Goal: Use online tool/utility: Utilize a website feature to perform a specific function

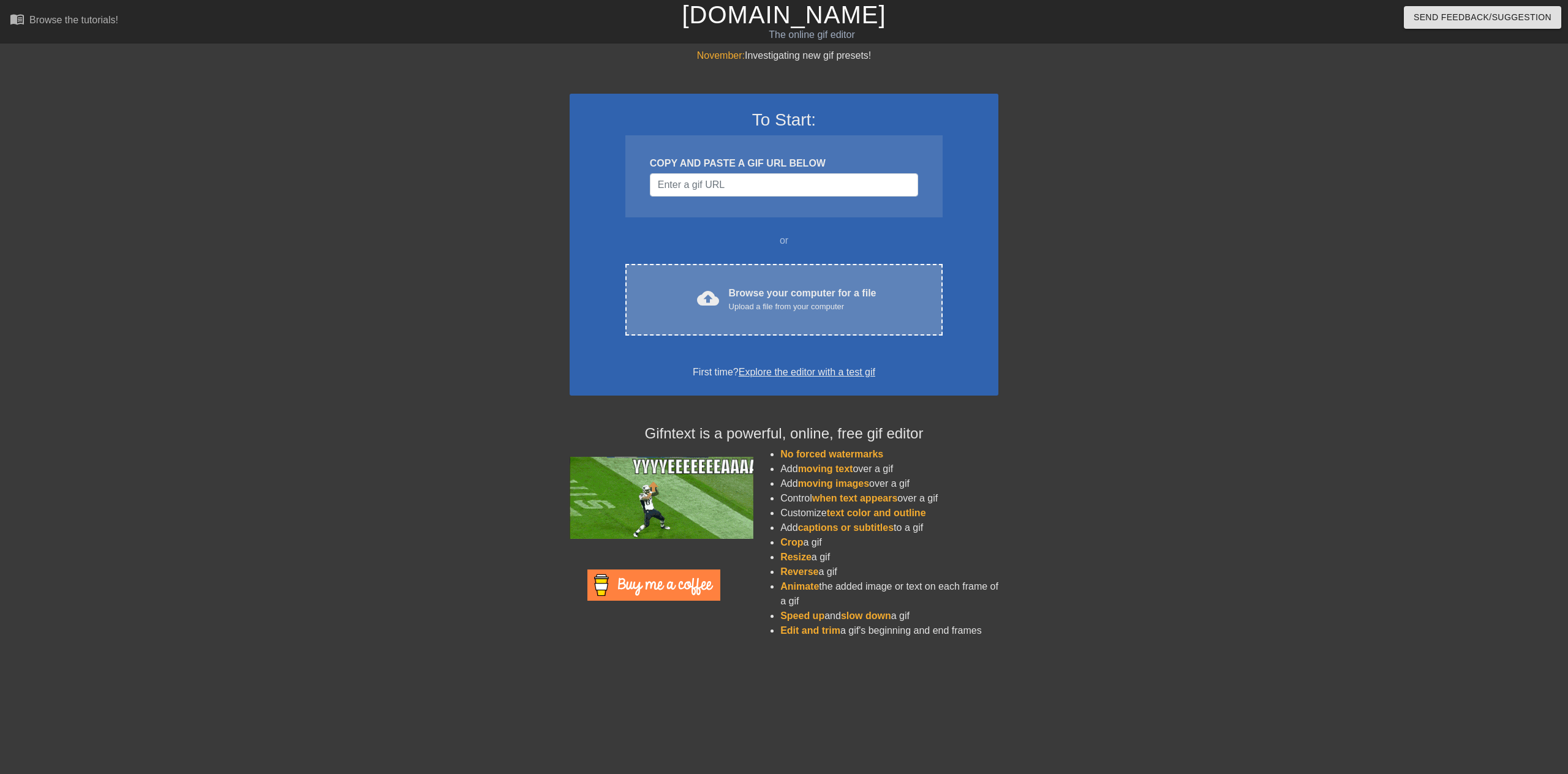
click at [777, 293] on div "Browse your computer for a file Upload a file from your computer" at bounding box center [802, 299] width 148 height 27
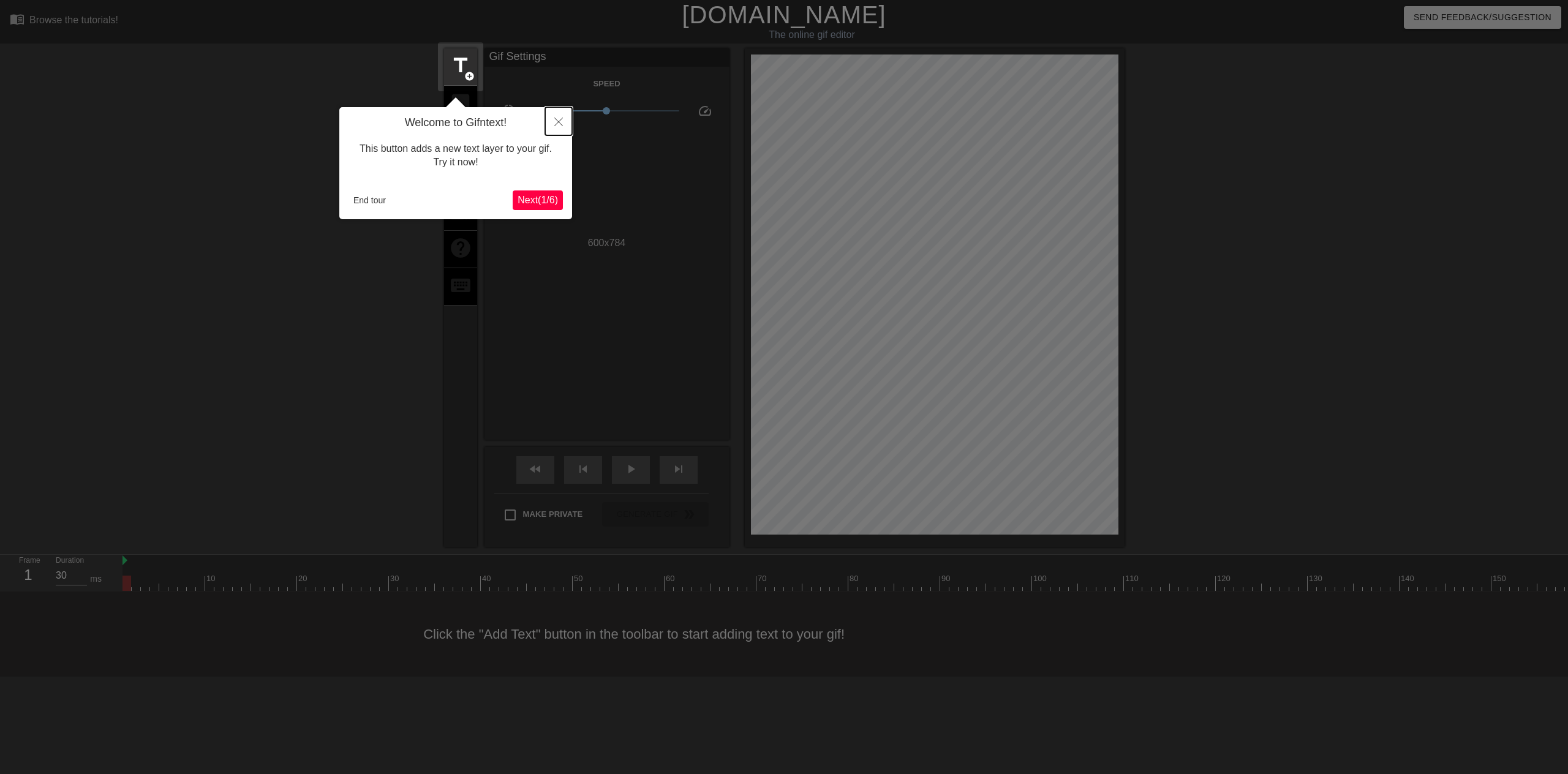
click at [557, 123] on icon "Close" at bounding box center [558, 121] width 8 height 8
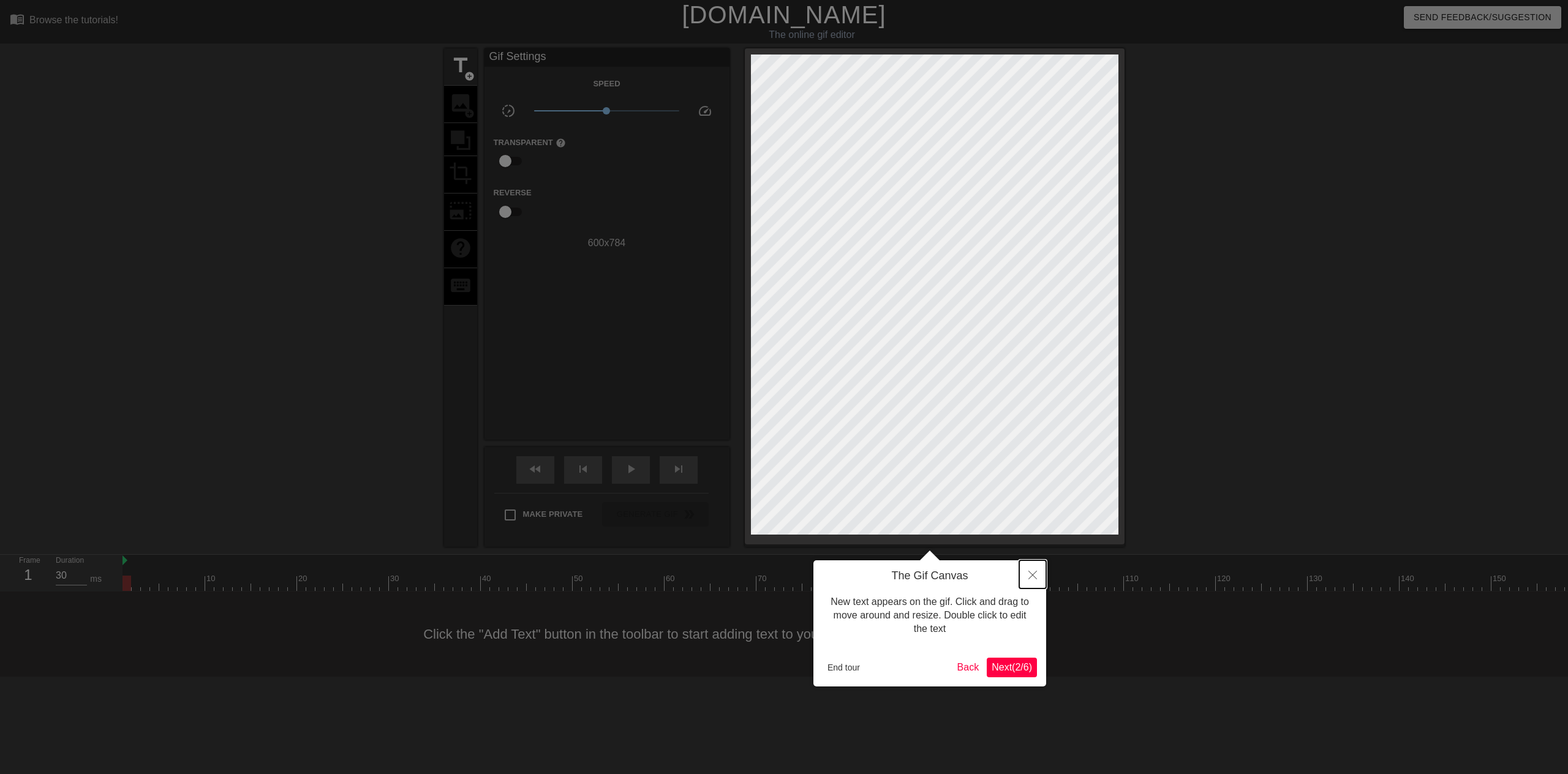
click at [1035, 578] on icon "Close" at bounding box center [1032, 575] width 8 height 8
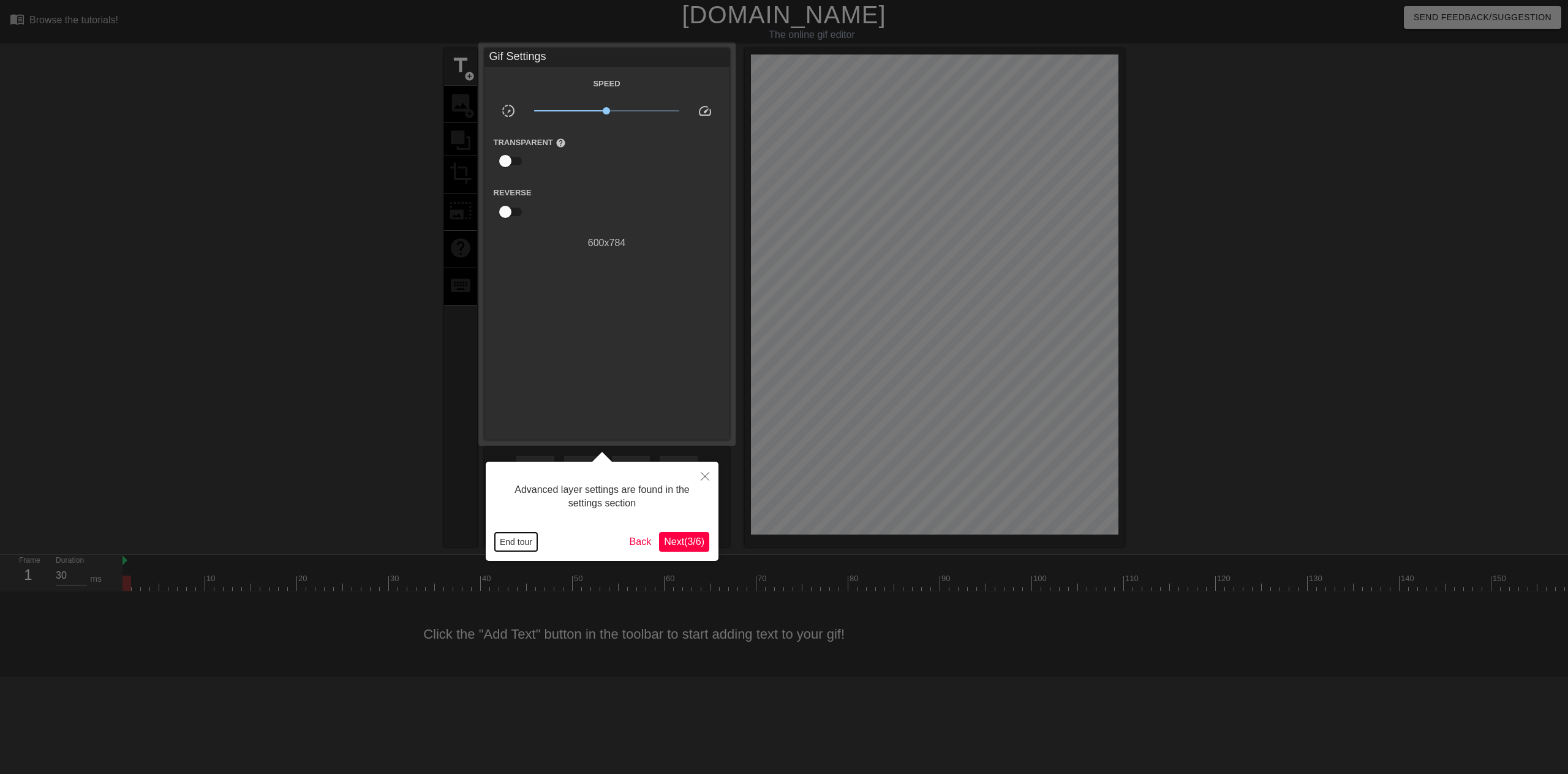
click at [510, 537] on button "End tour" at bounding box center [515, 542] width 42 height 18
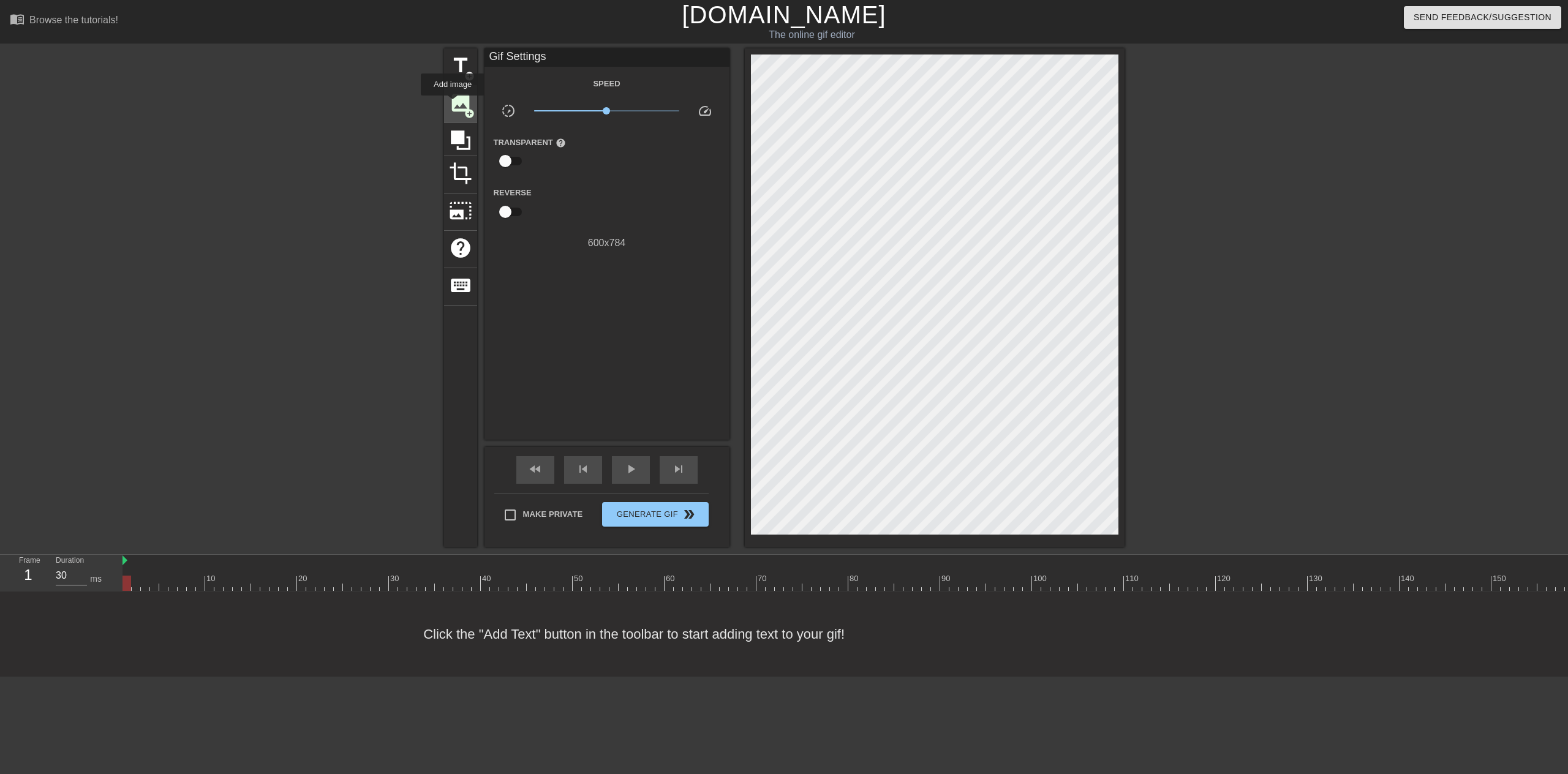
click at [453, 104] on span "image" at bounding box center [460, 102] width 23 height 23
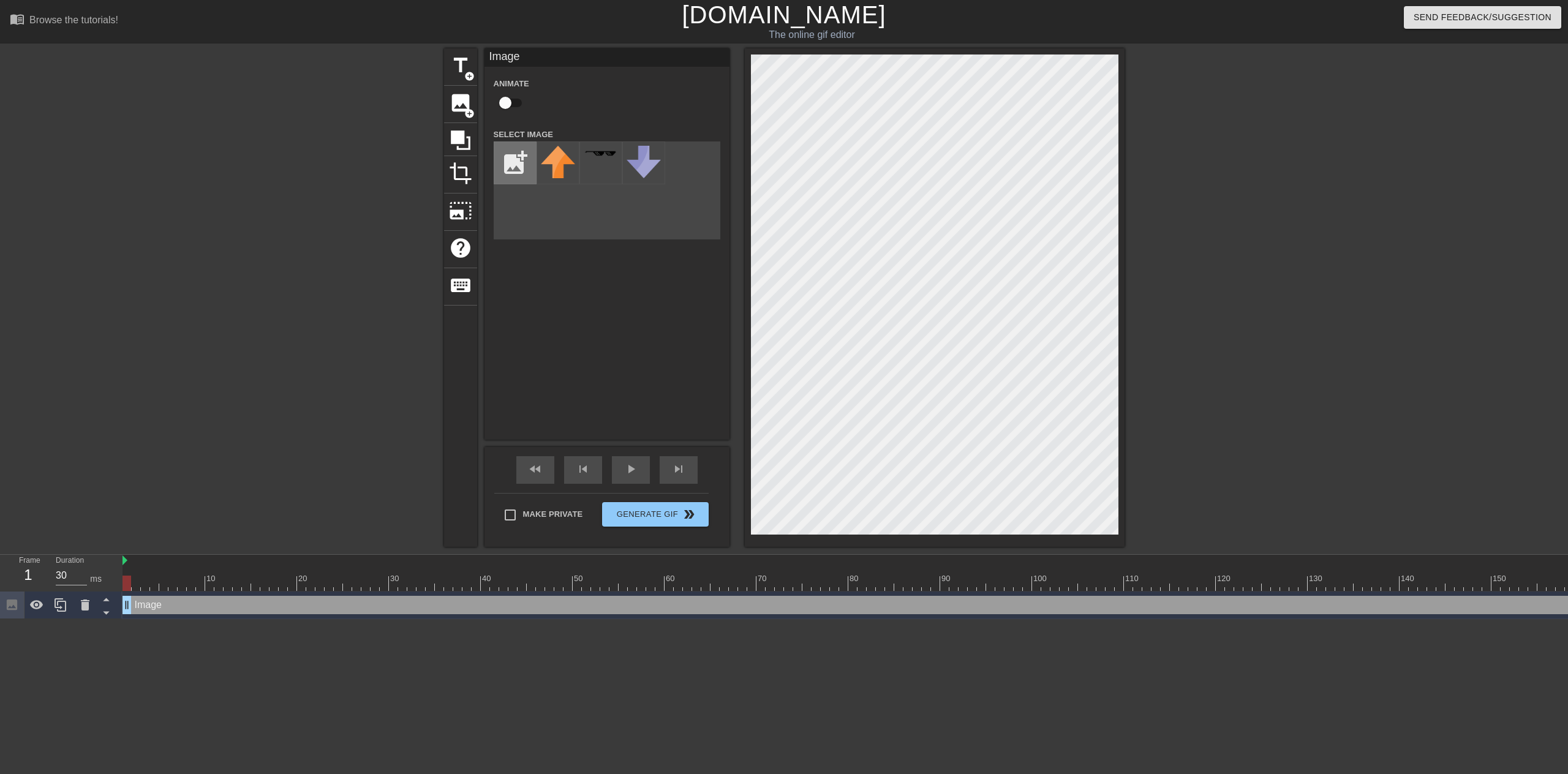
click at [524, 162] on input "file" at bounding box center [515, 163] width 41 height 41
type input "C:\fakepath\c05ac10a-d1a8-4e25-bdd2-84bfe93217b0-removebg-preview.png"
click at [544, 167] on img at bounding box center [557, 171] width 34 height 51
click at [1239, 336] on div at bounding box center [1231, 232] width 183 height 368
click at [516, 157] on input "file" at bounding box center [515, 163] width 41 height 41
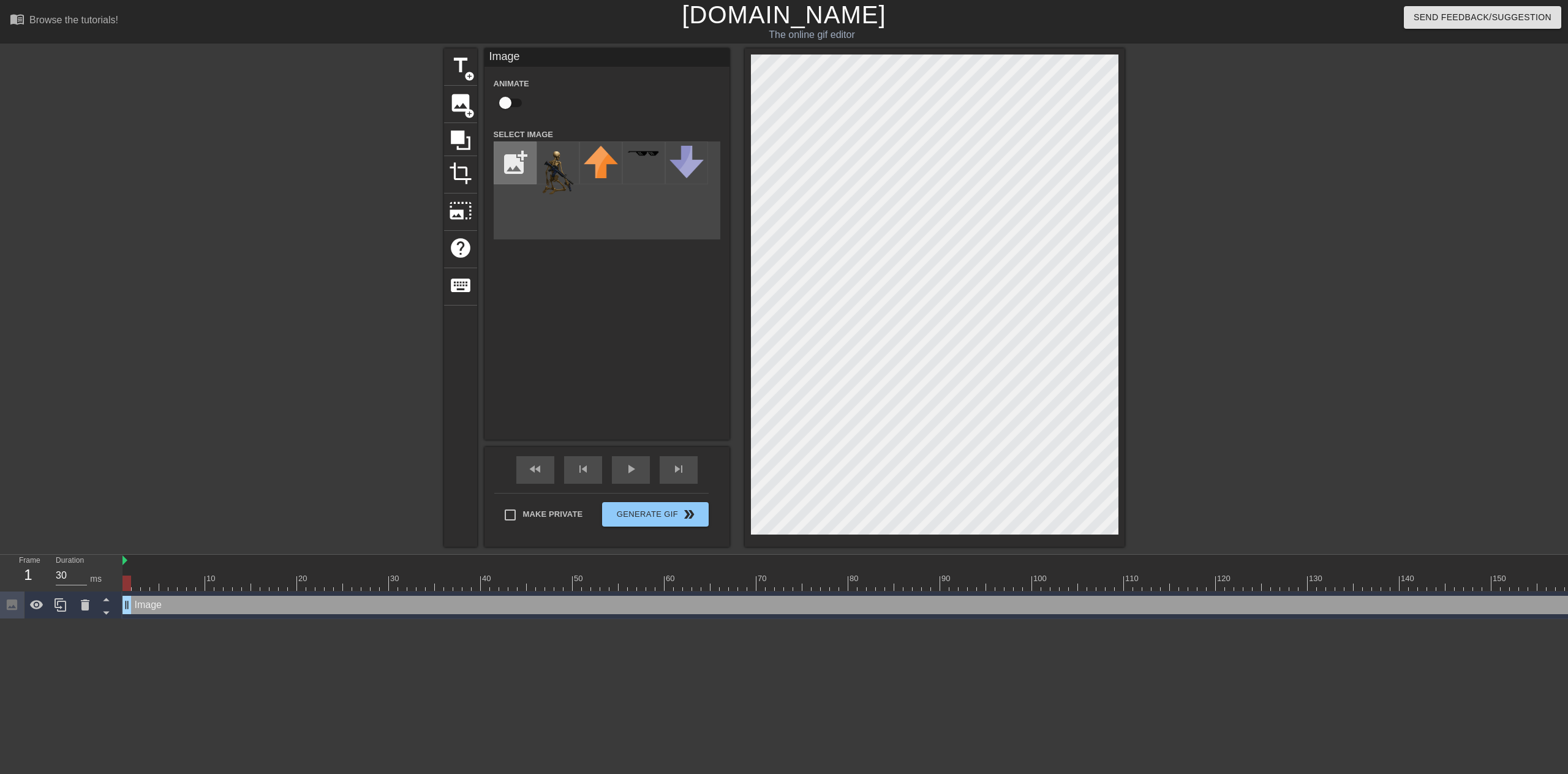
type input "C:\fakepath\87dde06c-67ec-49ef-9f62-b90b22e4668b-removebg-preview.png"
click at [554, 164] on img at bounding box center [557, 171] width 34 height 51
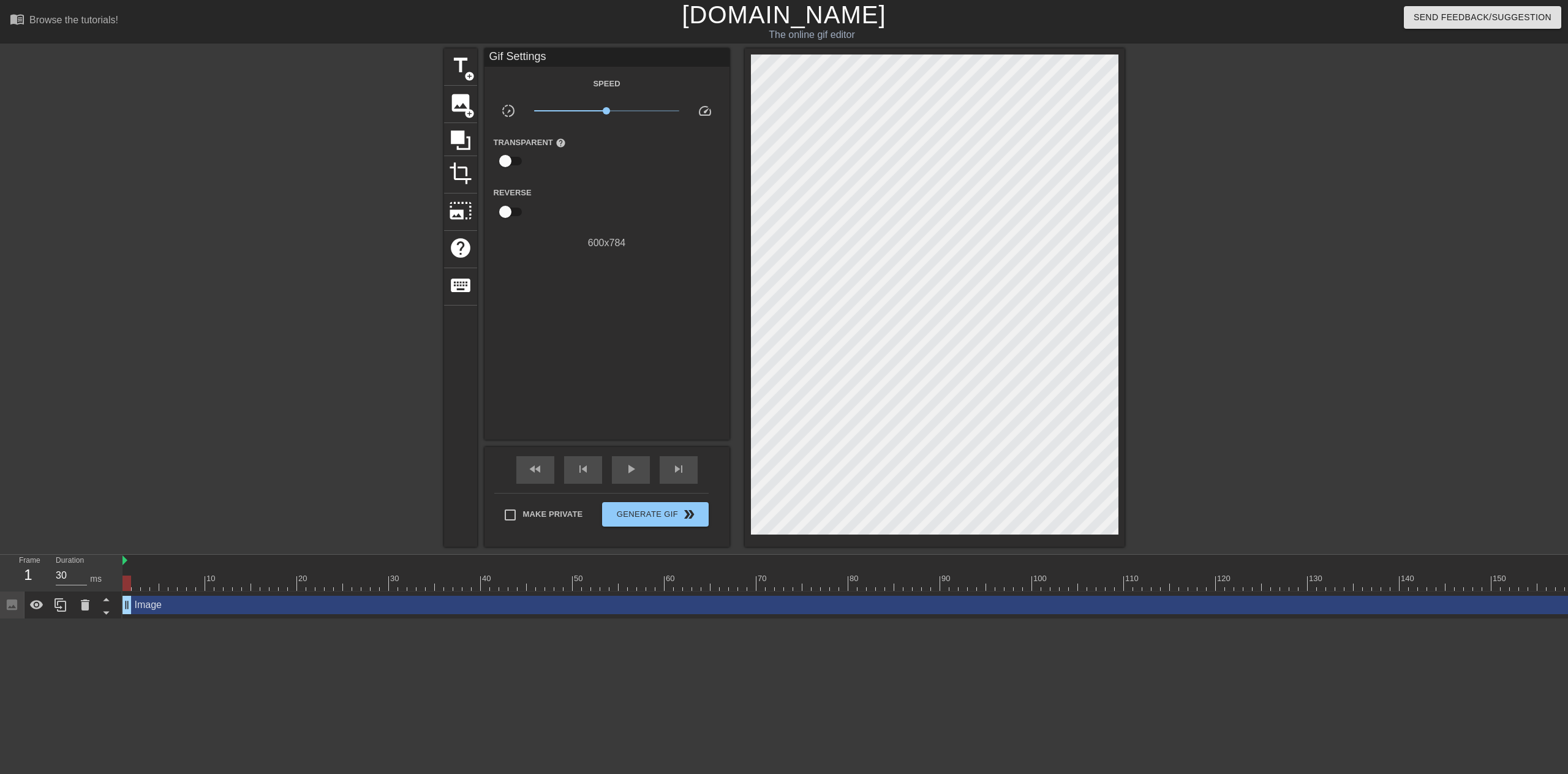
click at [1206, 378] on div at bounding box center [1231, 232] width 183 height 368
click at [624, 473] on span "play_arrow" at bounding box center [631, 468] width 15 height 15
type input "30"
click at [671, 514] on span "Generate Gif double_arrow" at bounding box center [655, 513] width 96 height 15
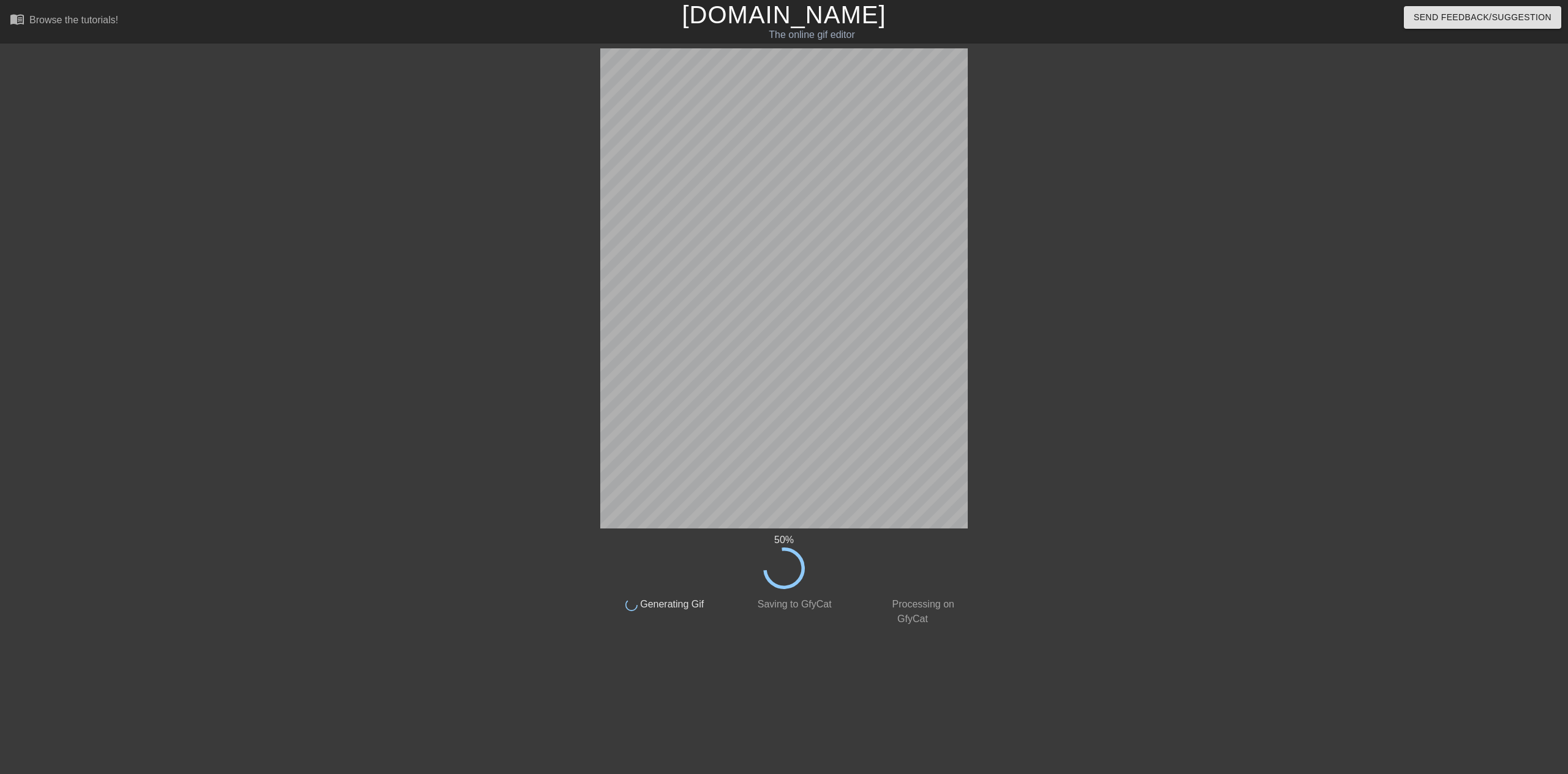
click at [1310, 465] on div "50 % done Generating Gif done Saving to GfyCat done Processing on GfyCat title …" at bounding box center [784, 337] width 1568 height 578
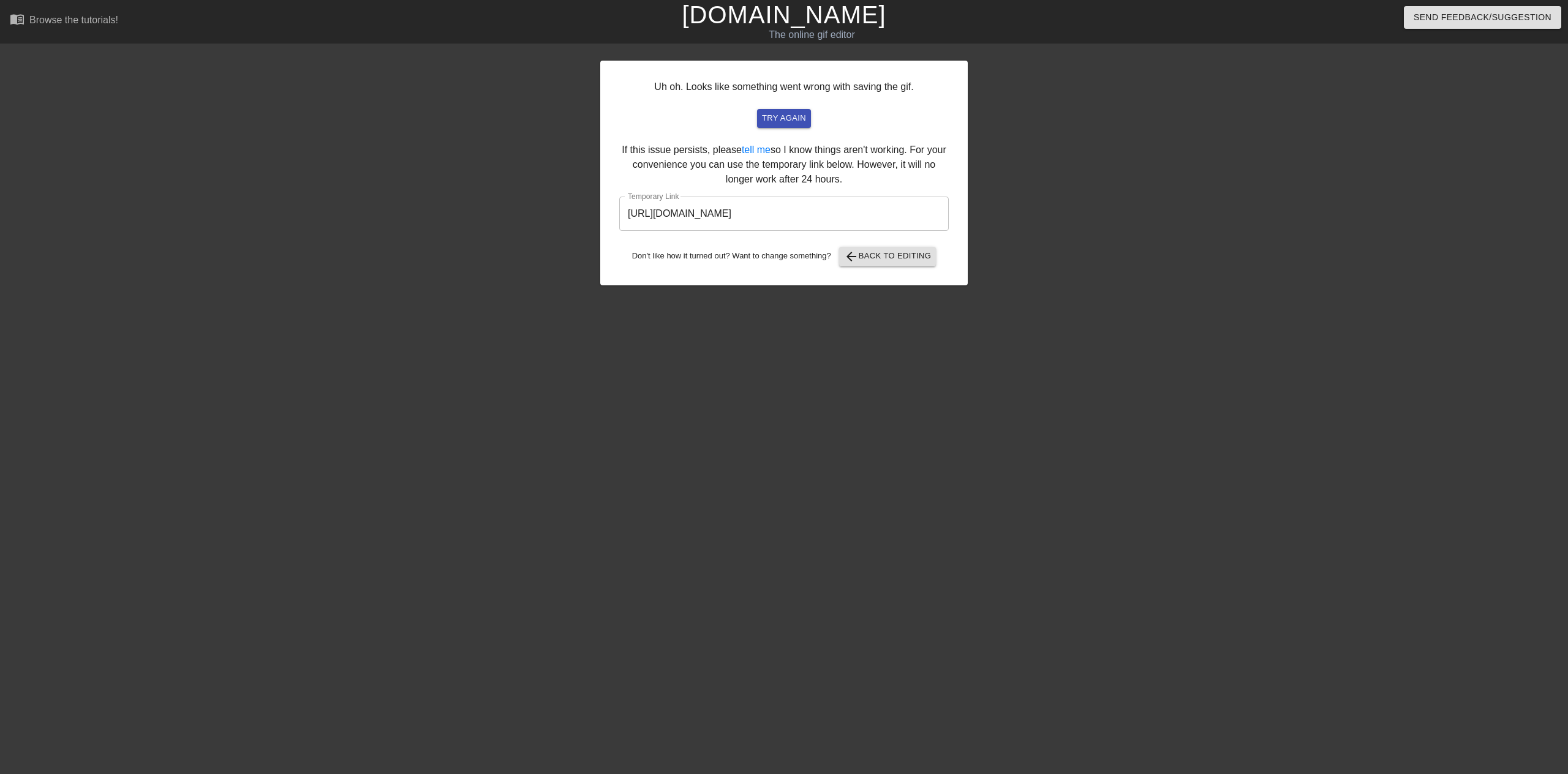
click at [1024, 167] on div at bounding box center [1074, 232] width 183 height 368
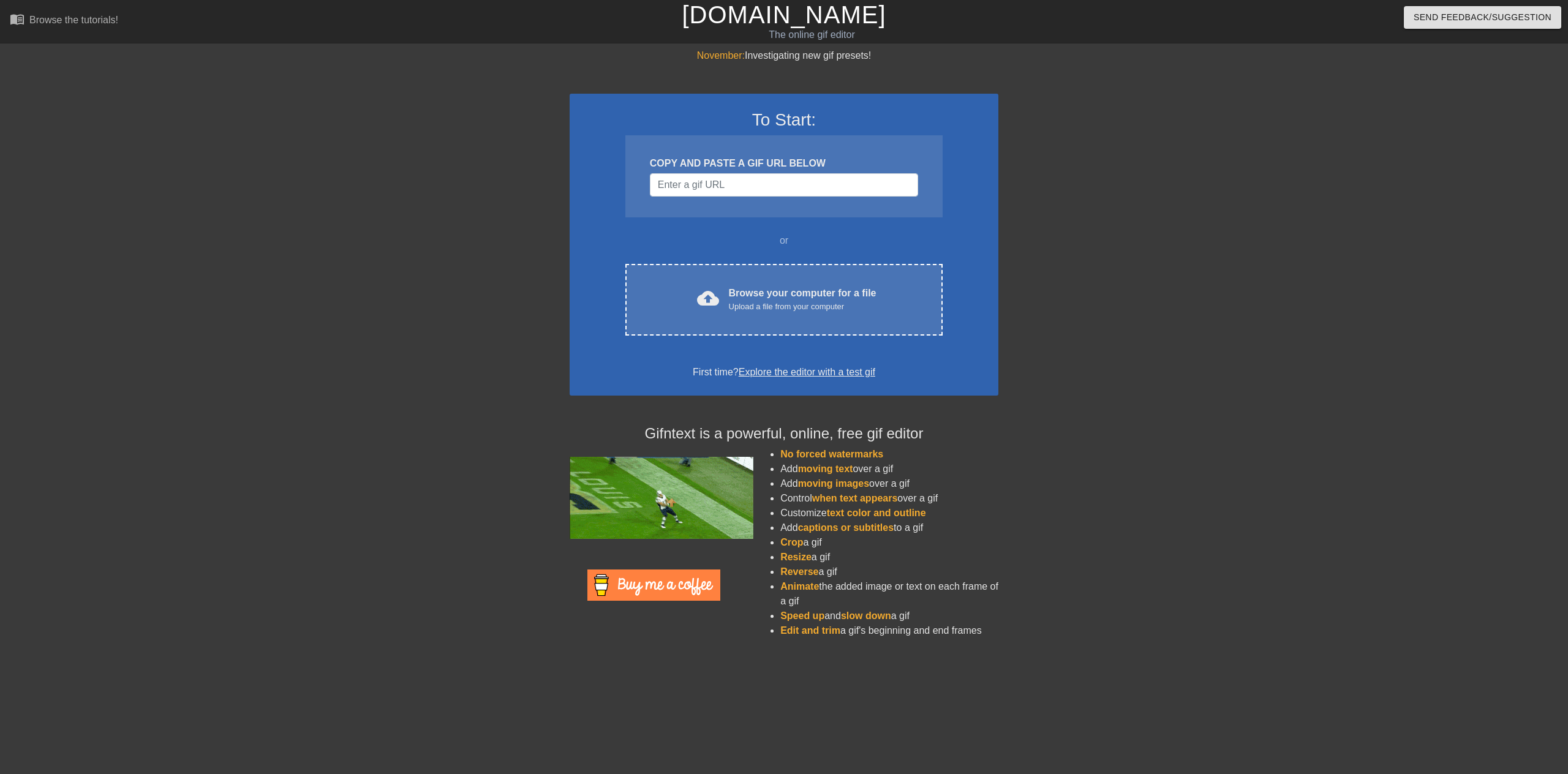
click at [726, 241] on div "or" at bounding box center [784, 240] width 365 height 15
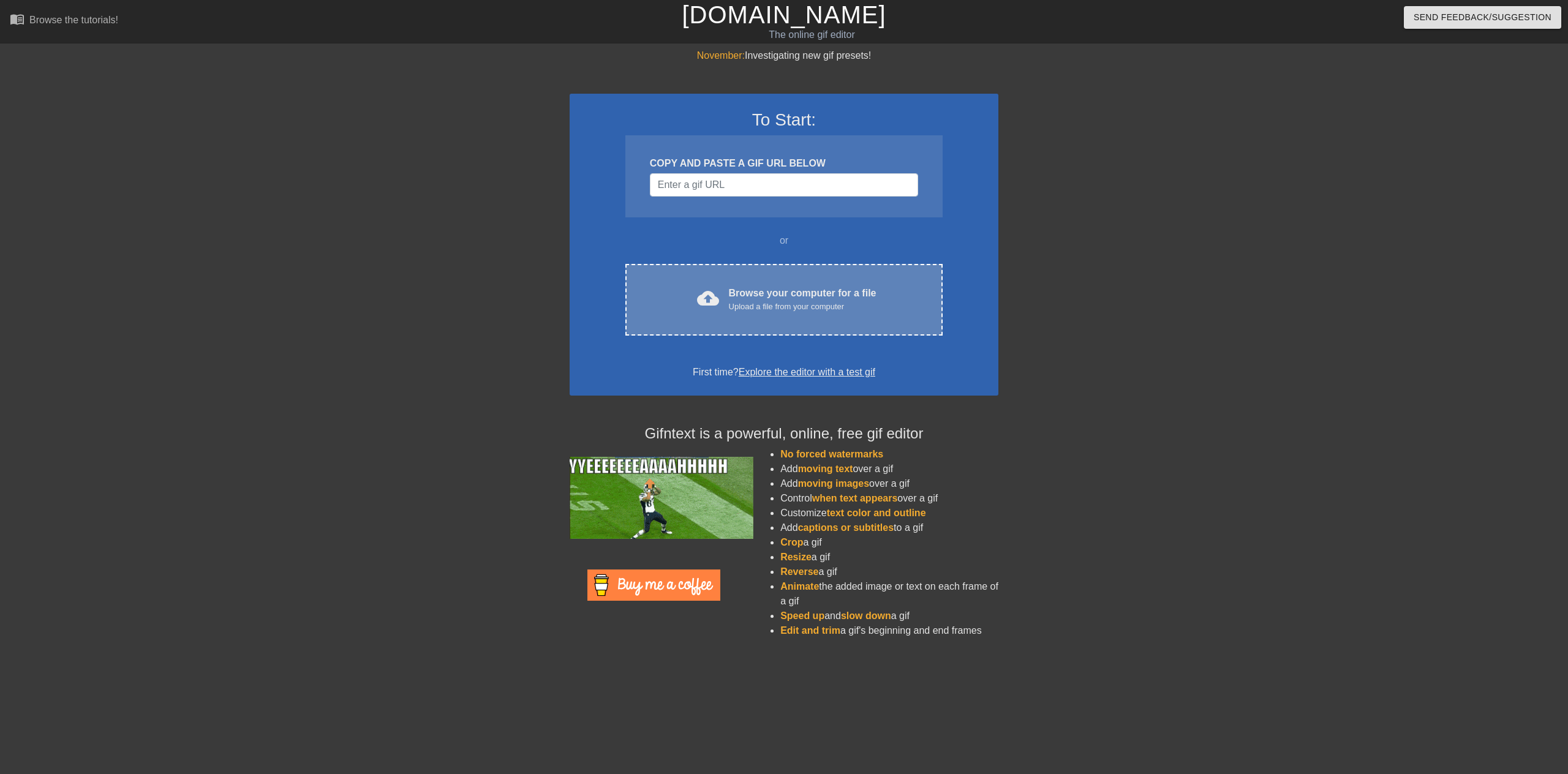
click at [734, 285] on div "cloud_upload Browse your computer for a file Upload a file from your computer C…" at bounding box center [784, 300] width 317 height 72
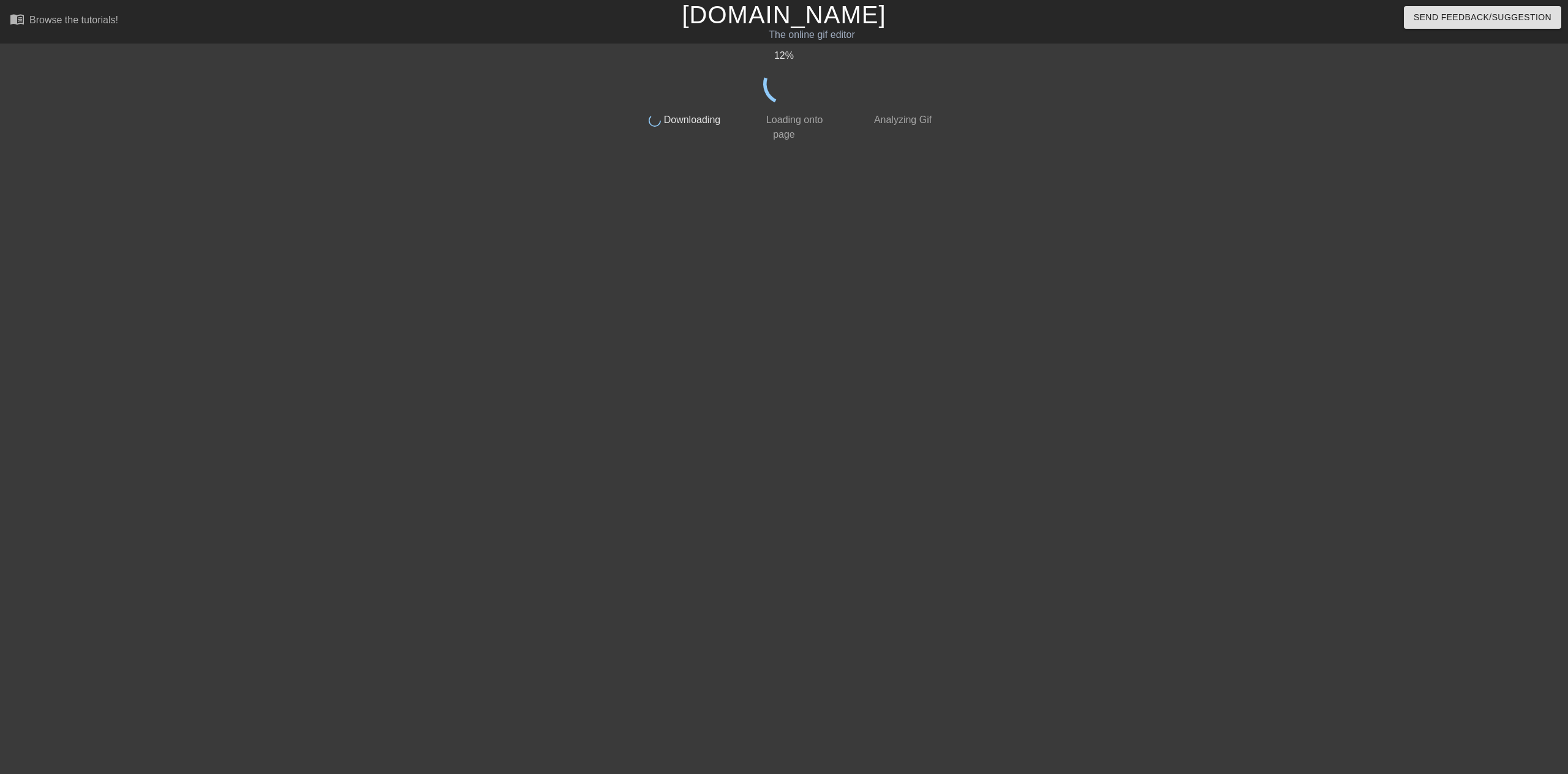
click at [479, 197] on div at bounding box center [524, 232] width 183 height 368
